Goal: Task Accomplishment & Management: Use online tool/utility

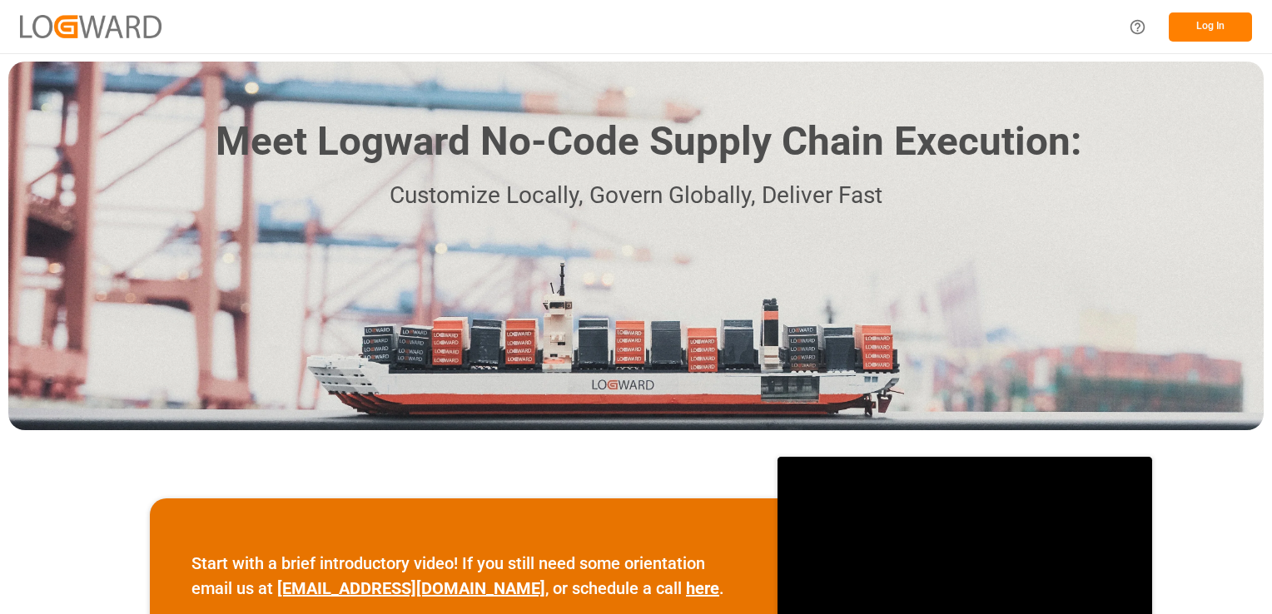
click at [1189, 22] on button "Log In" at bounding box center [1210, 26] width 83 height 29
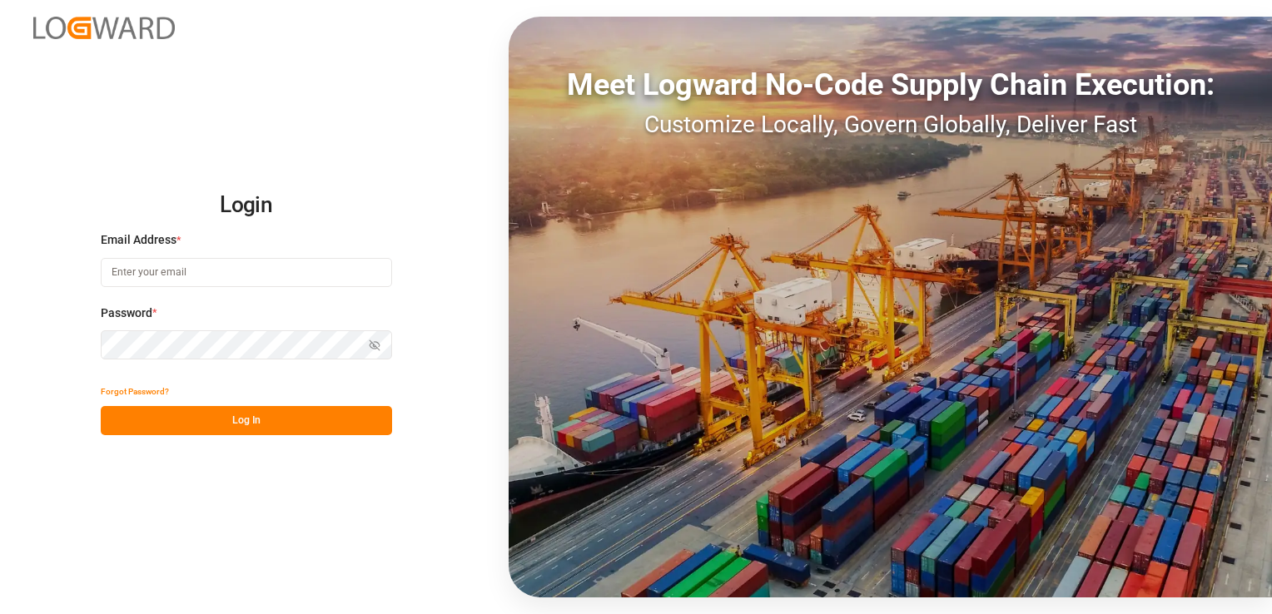
click at [198, 278] on input at bounding box center [246, 272] width 291 height 29
type input "[PERSON_NAME][EMAIL_ADDRESS][PERSON_NAME][DOMAIN_NAME]"
click at [371, 341] on icon "button" at bounding box center [375, 346] width 12 height 12
click at [311, 425] on button "Log In" at bounding box center [246, 420] width 291 height 29
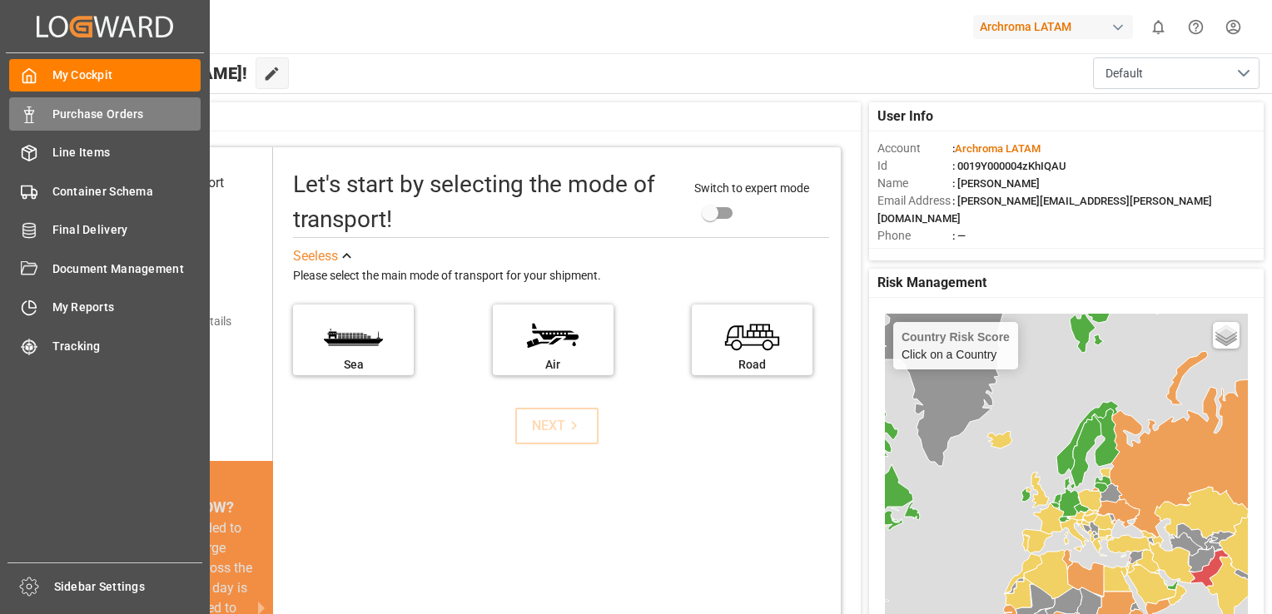
click at [33, 112] on icon at bounding box center [29, 115] width 17 height 17
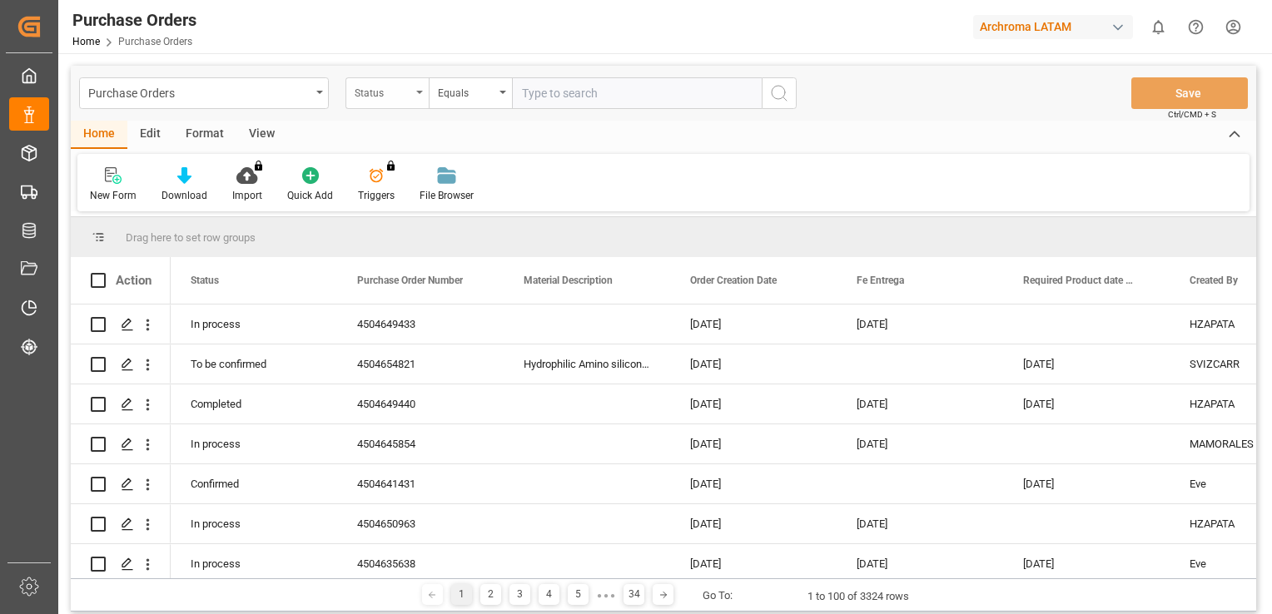
click at [392, 92] on div "Status" at bounding box center [383, 91] width 57 height 19
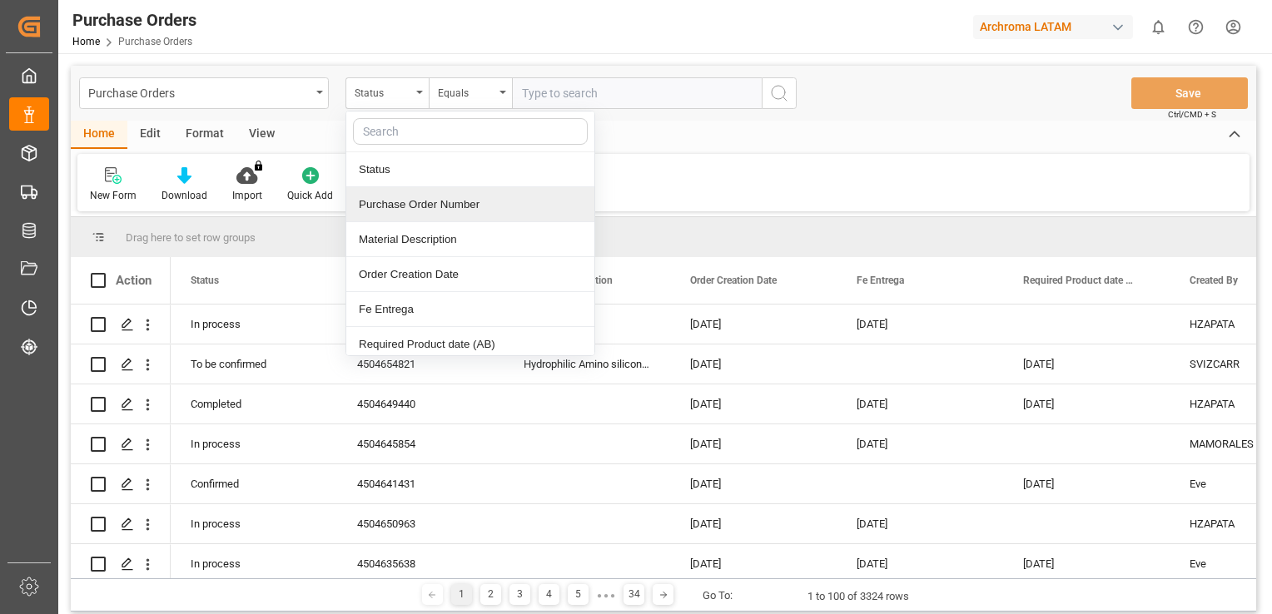
click at [420, 211] on div "Purchase Order Number" at bounding box center [470, 204] width 248 height 35
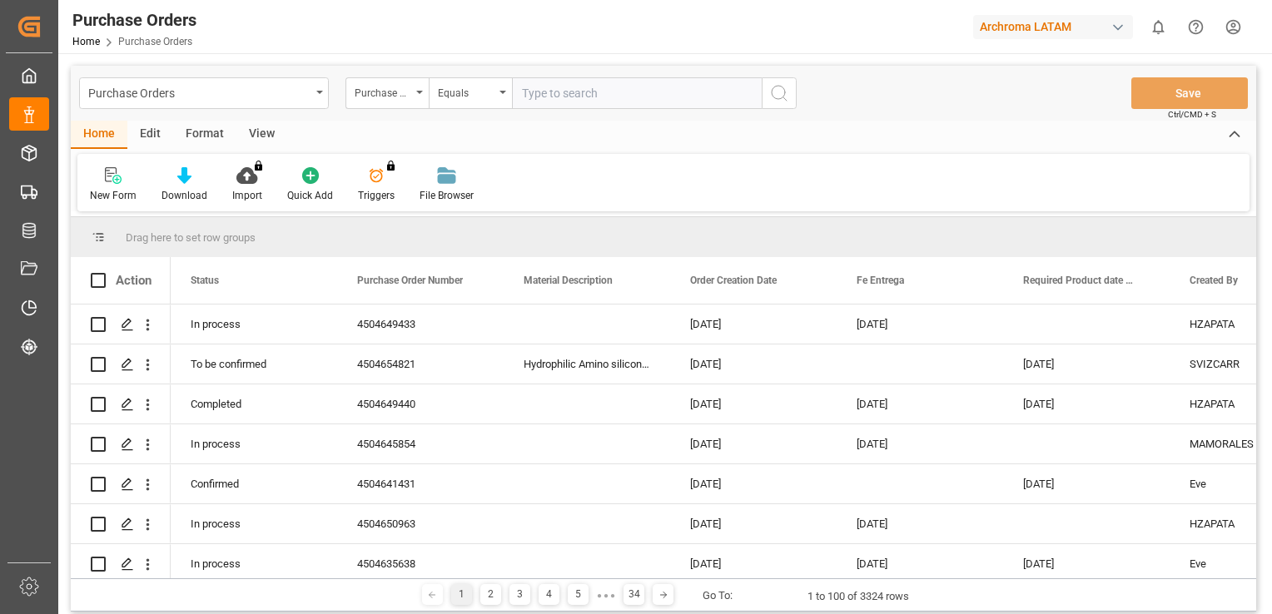
click at [533, 95] on input "text" at bounding box center [637, 93] width 250 height 32
paste input "4504629100"
type input "4504629100"
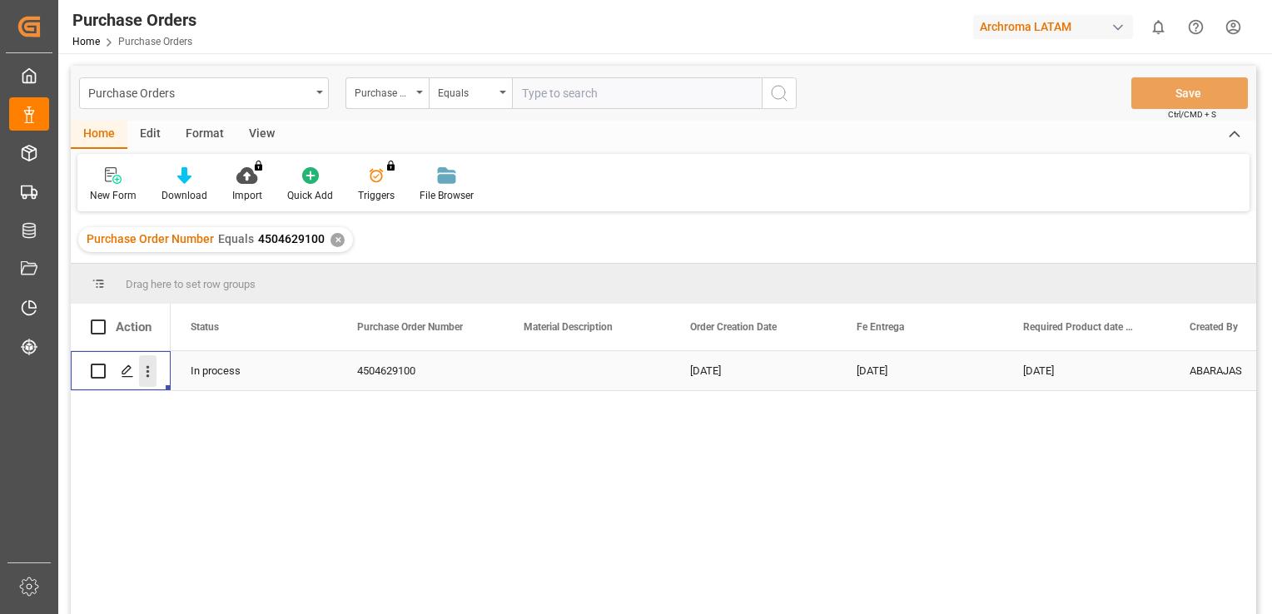
click at [142, 375] on icon "open menu" at bounding box center [147, 371] width 17 height 17
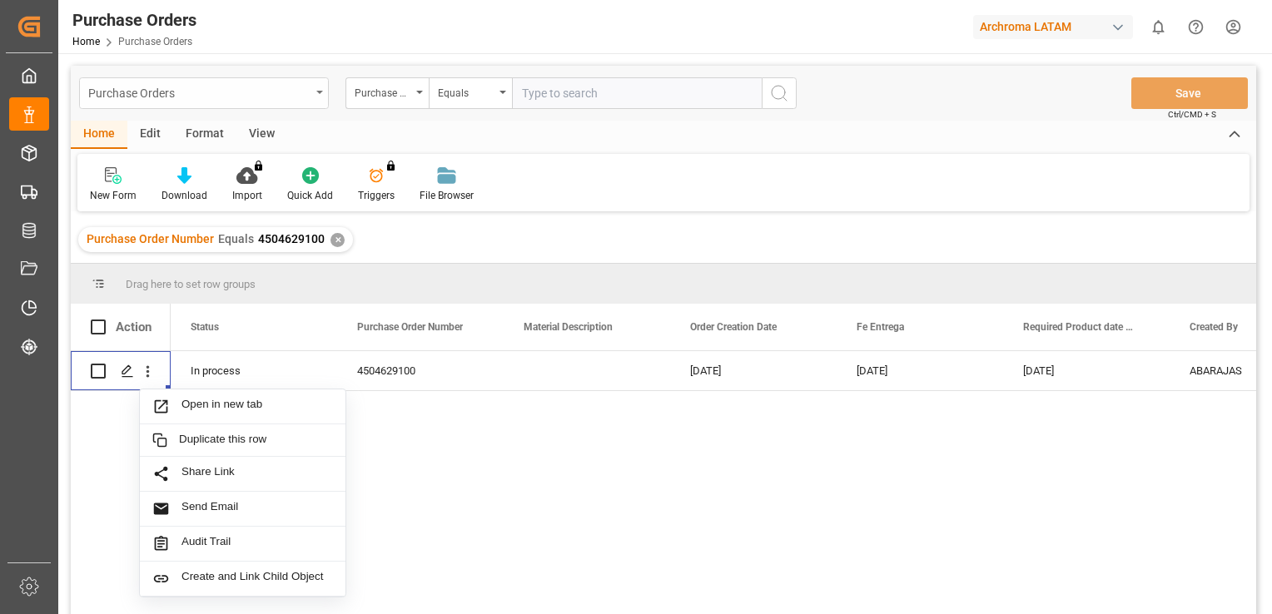
click at [321, 92] on icon "open menu" at bounding box center [319, 92] width 7 height 3
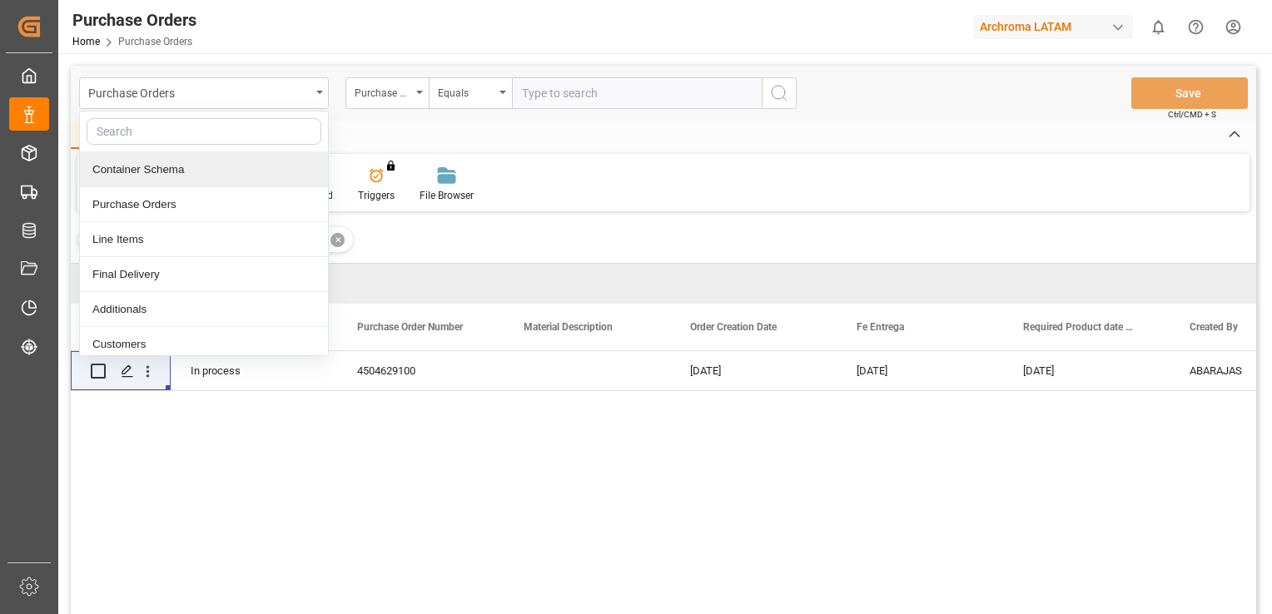
click at [256, 171] on div "Container Schema" at bounding box center [204, 169] width 248 height 35
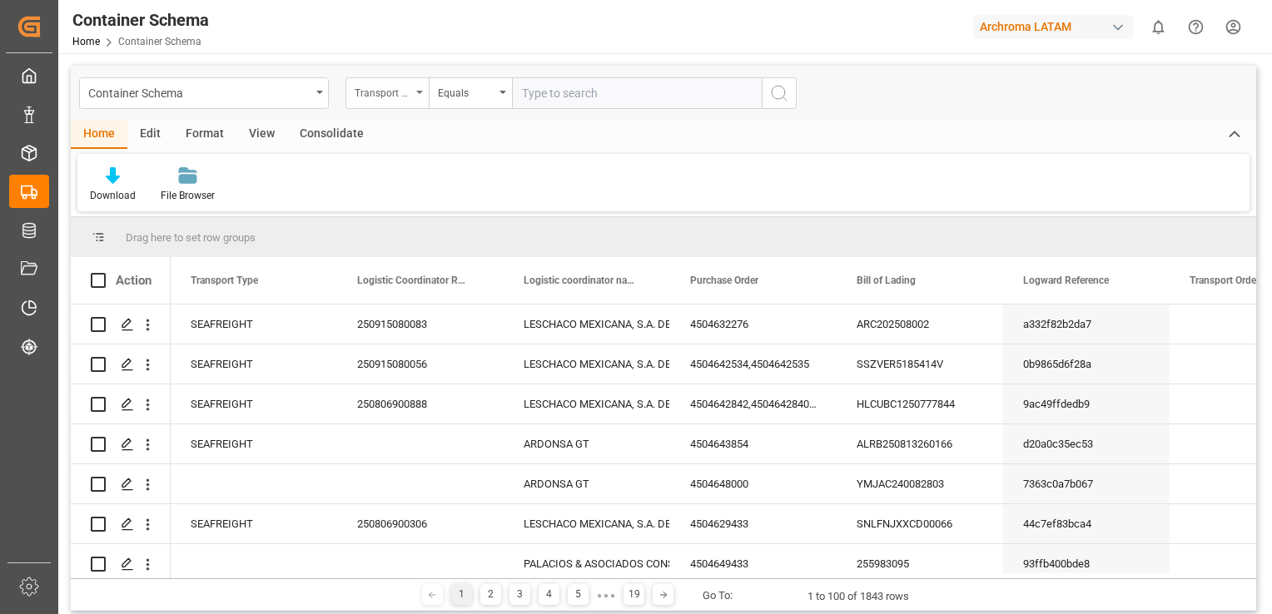
click at [420, 95] on div "Transport Type" at bounding box center [386, 93] width 83 height 32
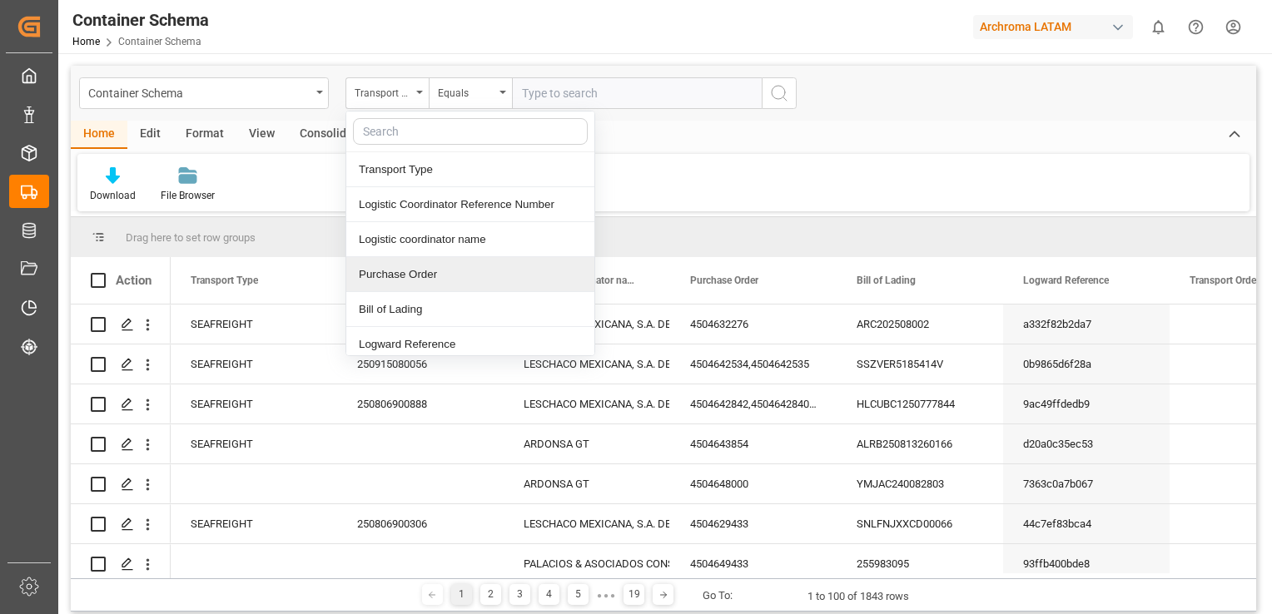
click at [424, 269] on div "Purchase Order" at bounding box center [470, 274] width 248 height 35
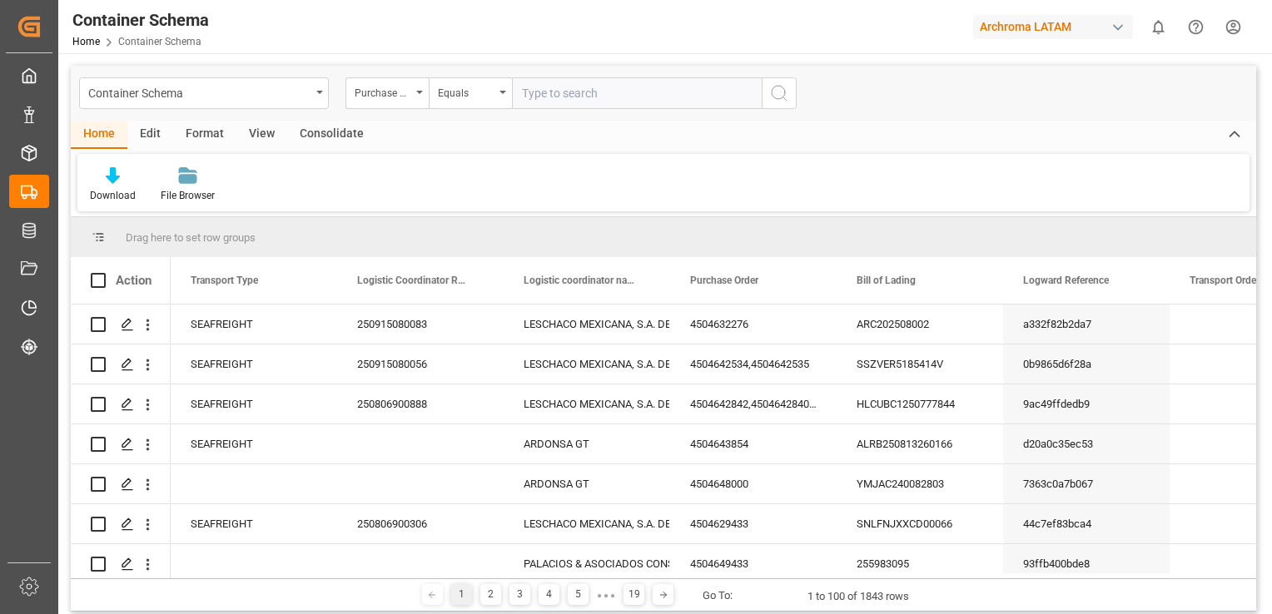
click at [551, 97] on input "text" at bounding box center [637, 93] width 250 height 32
paste input "4504629100"
type input "4504629100"
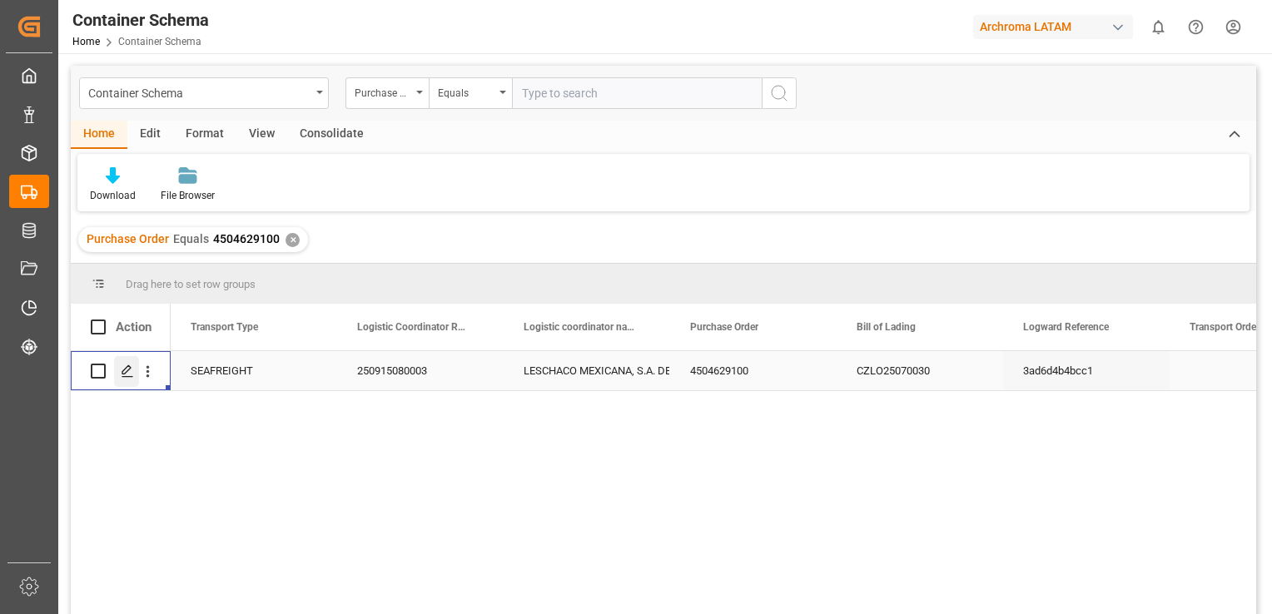
click at [131, 375] on icon "Press SPACE to select this row." at bounding box center [127, 371] width 13 height 13
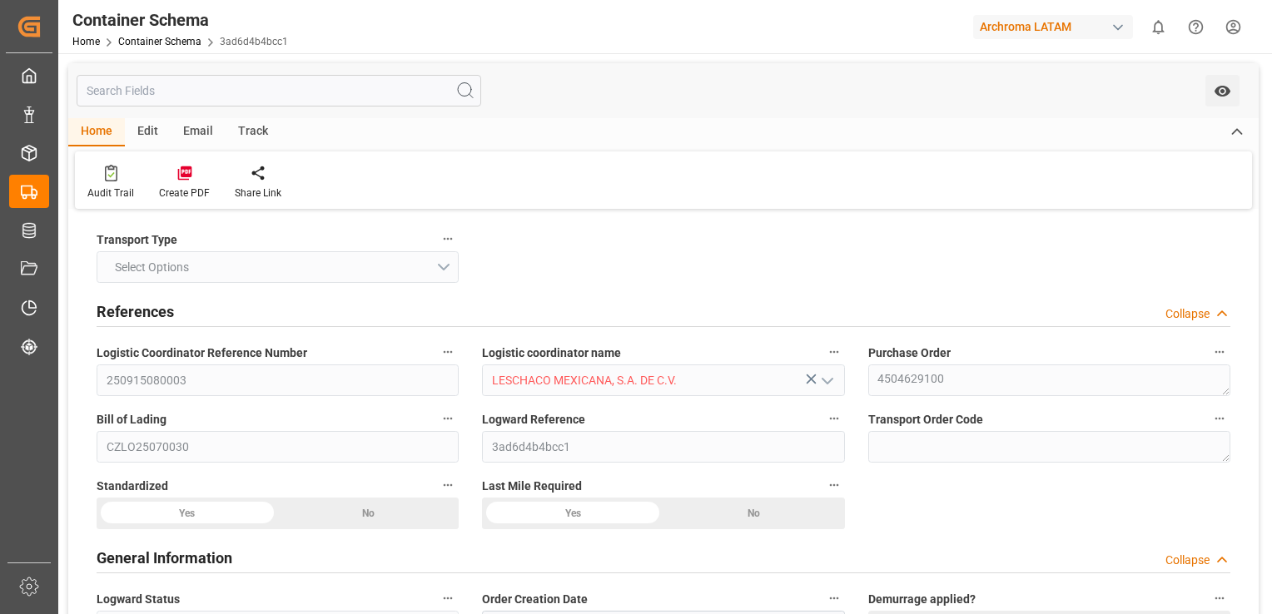
type input "0"
type input "7"
type input "1"
type input "20"
type input "3000"
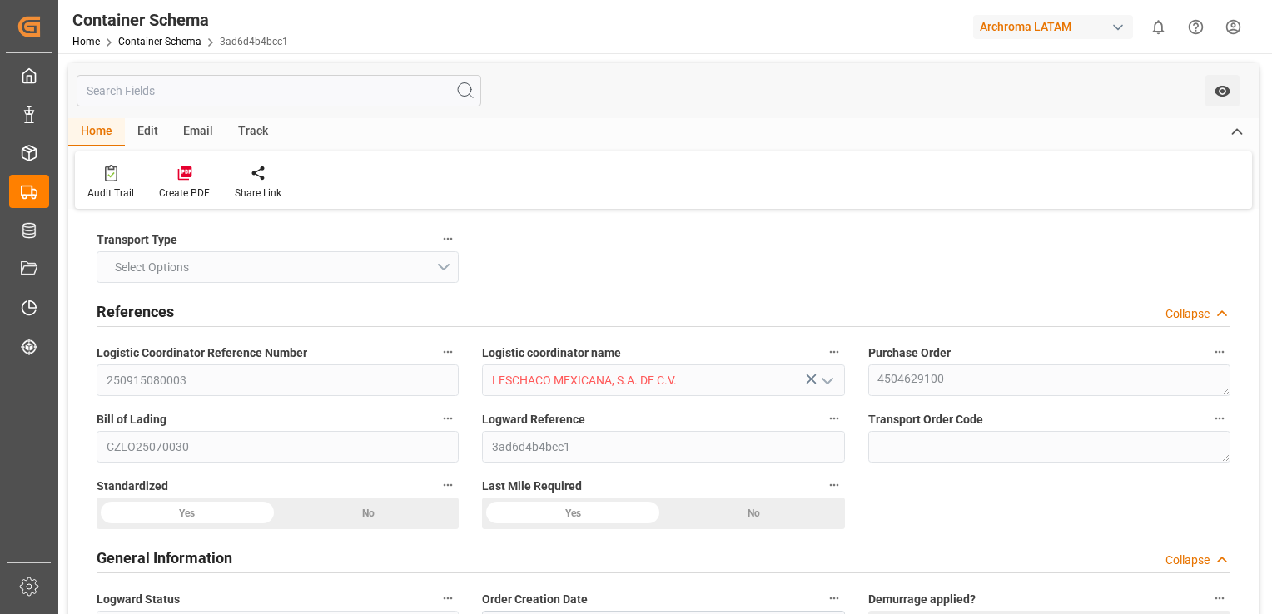
type input "3144"
type input "Sinokor"
type input "THBKK"
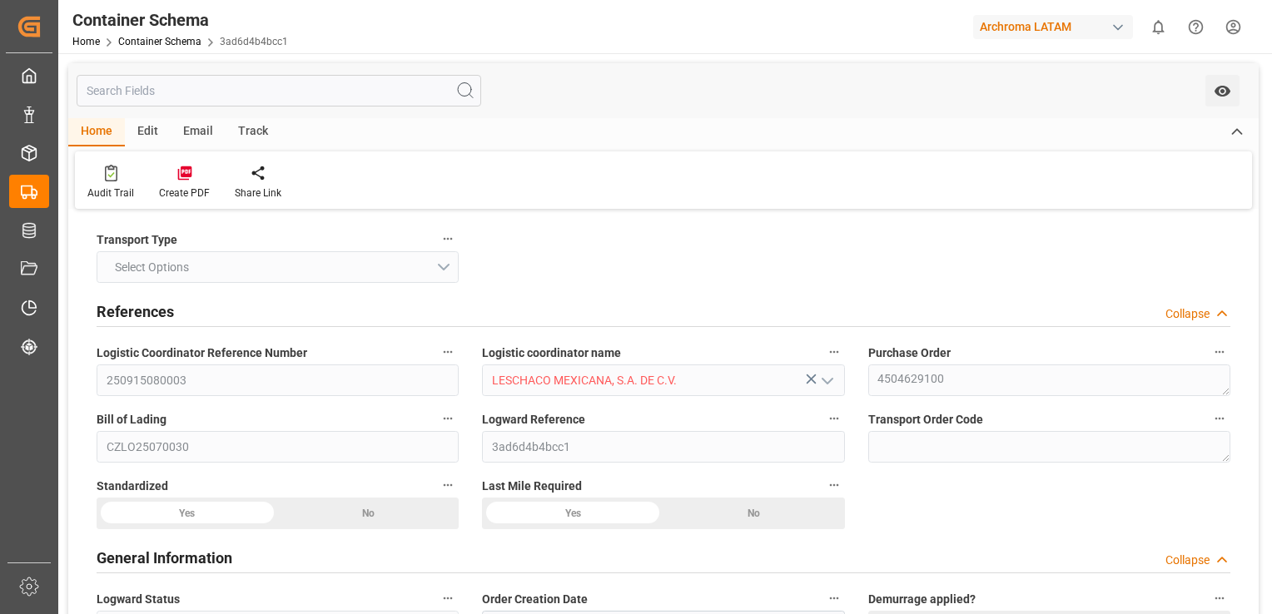
type input "MXZLO"
type input "9940760"
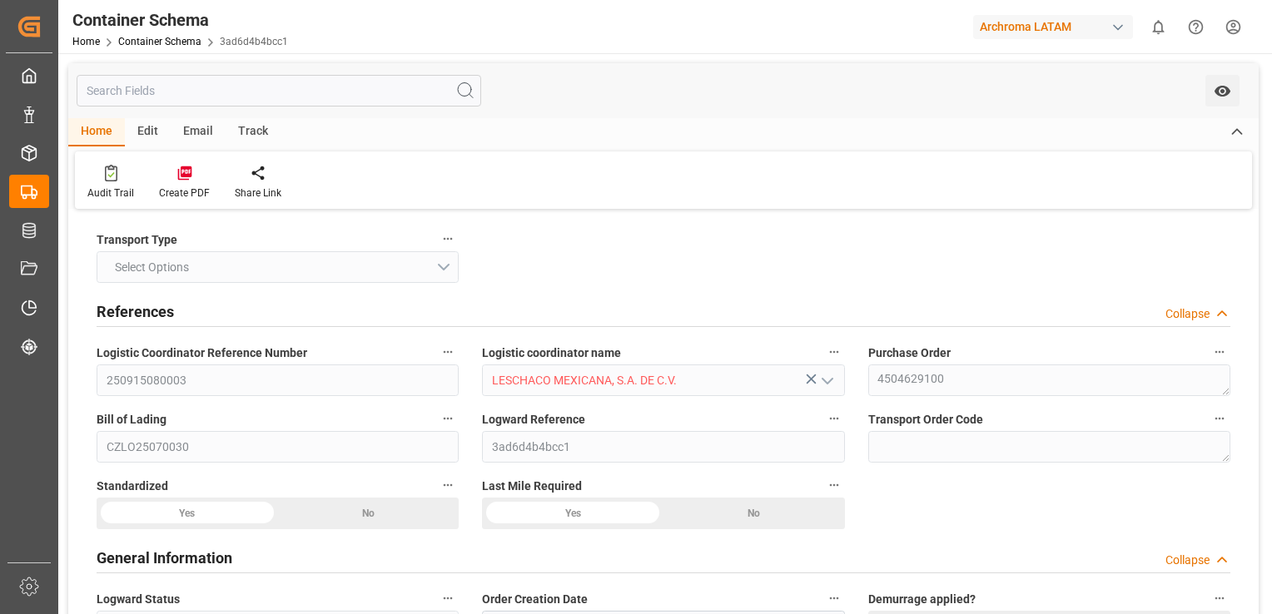
type input "9940760"
type input "[DATE] 08:00"
type input "[DATE]"
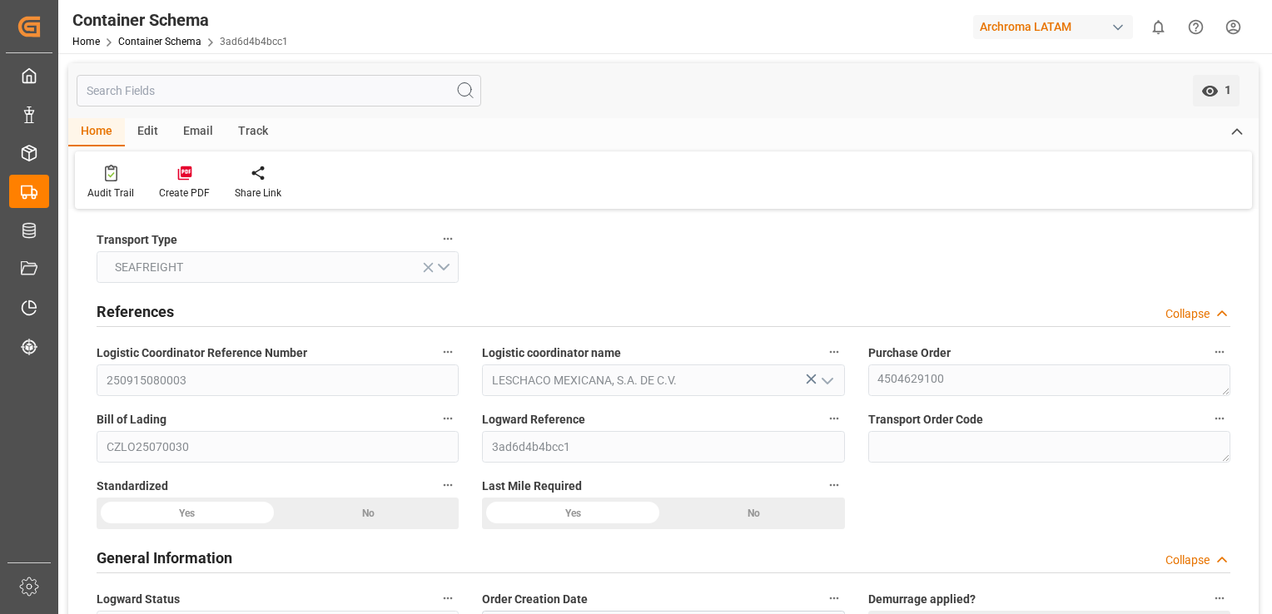
type input "[DATE] 00:00"
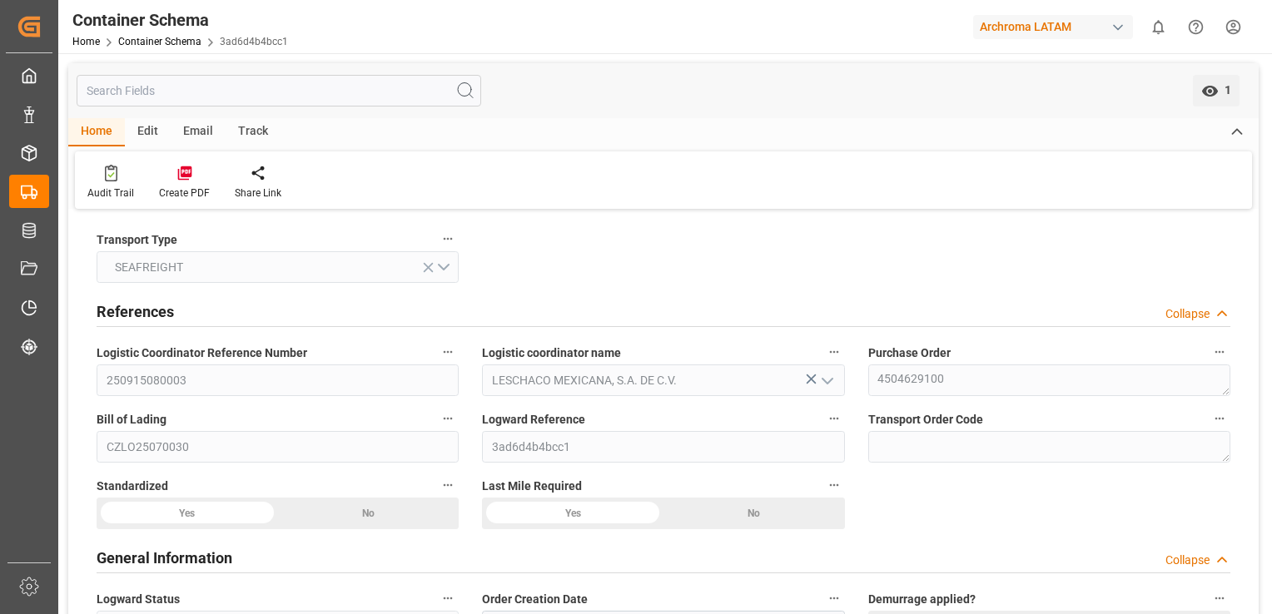
type input "[DATE] 00:00"
